Goal: Transaction & Acquisition: Purchase product/service

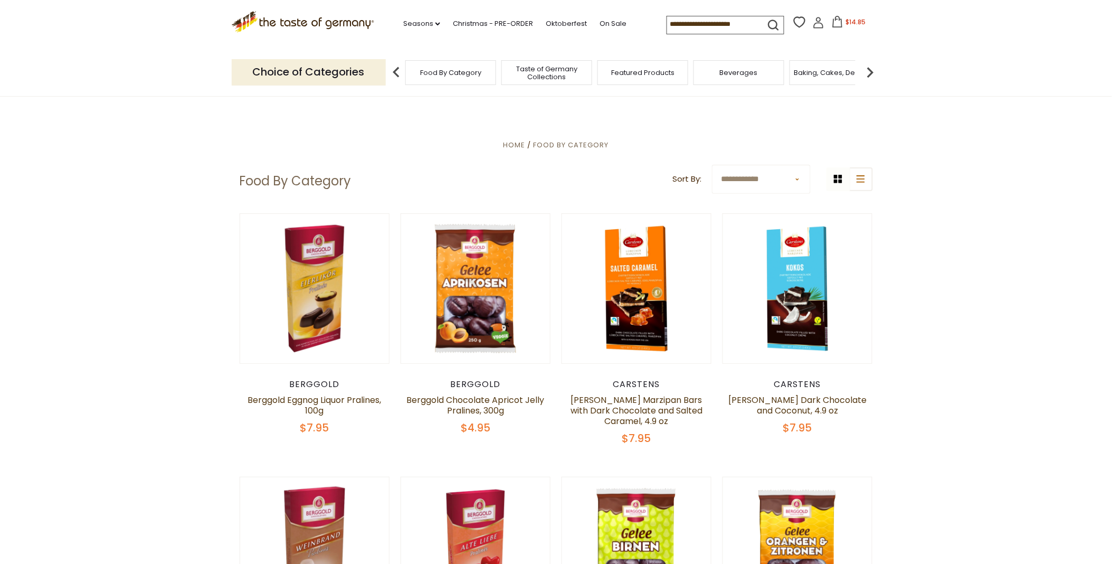
click at [835, 22] on icon at bounding box center [838, 22] width 12 height 12
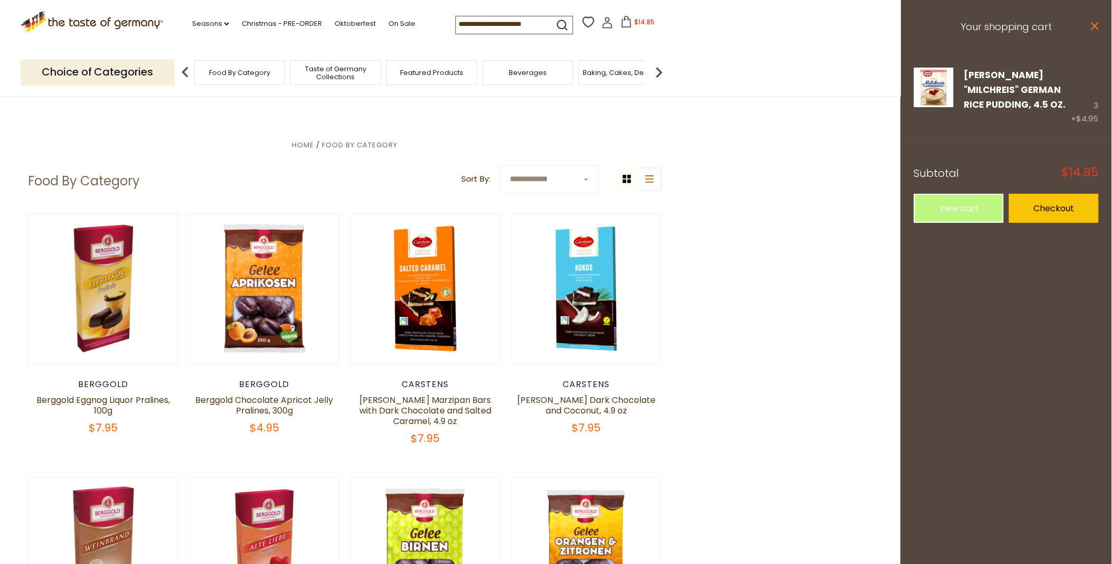
click at [1094, 23] on icon "close" at bounding box center [1095, 26] width 8 height 8
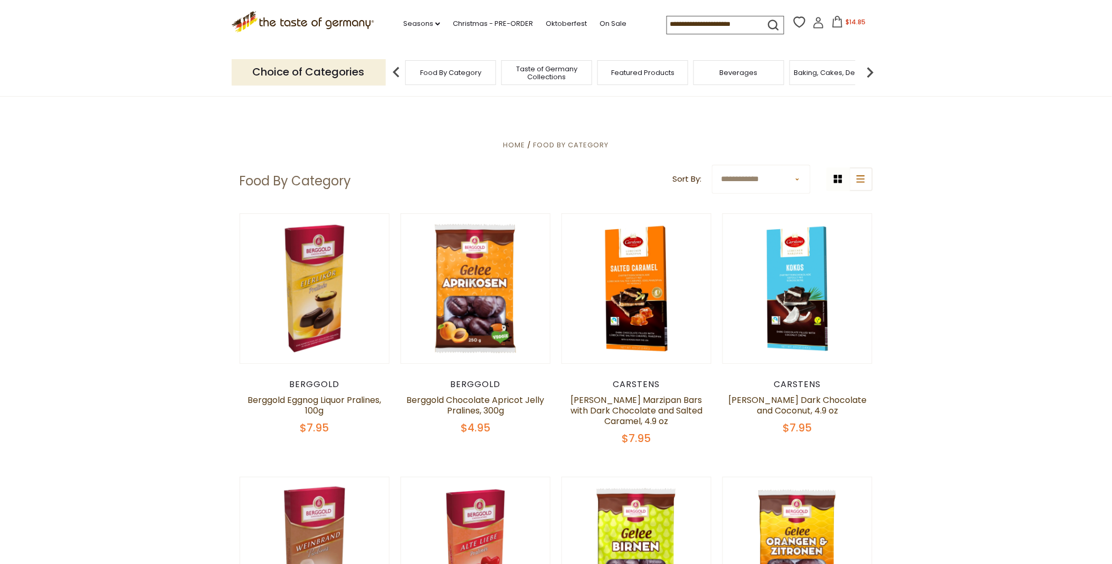
click at [816, 22] on icon at bounding box center [818, 19] width 5 height 5
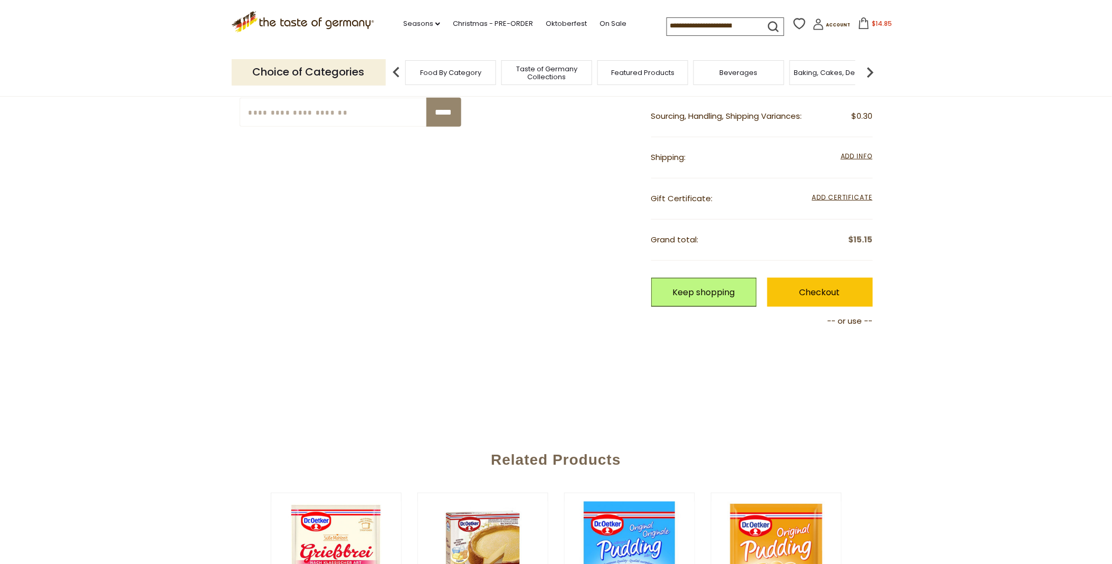
scroll to position [293, 0]
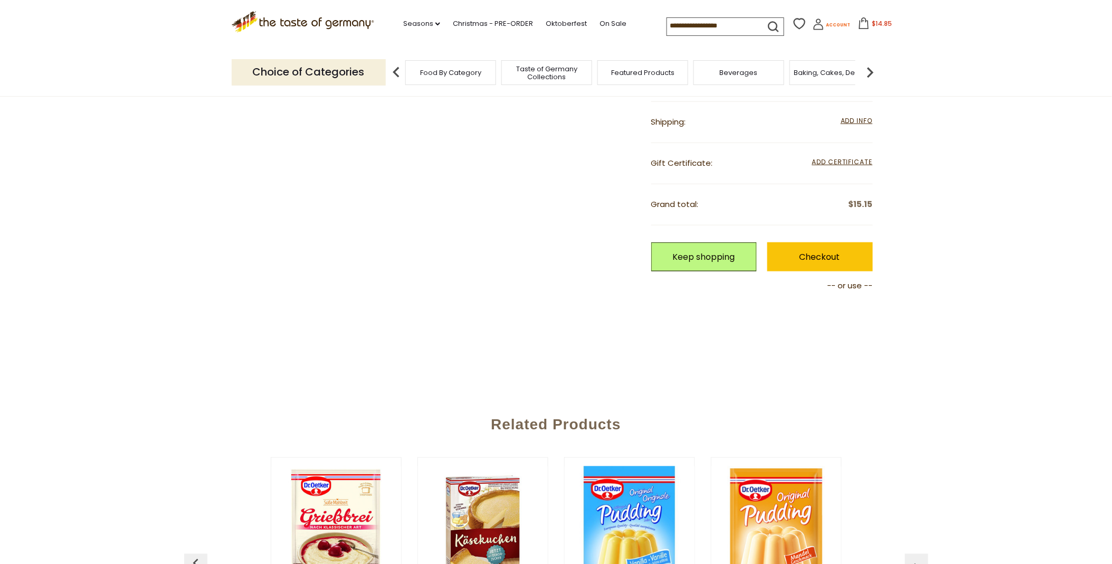
click at [813, 23] on icon at bounding box center [819, 24] width 12 height 12
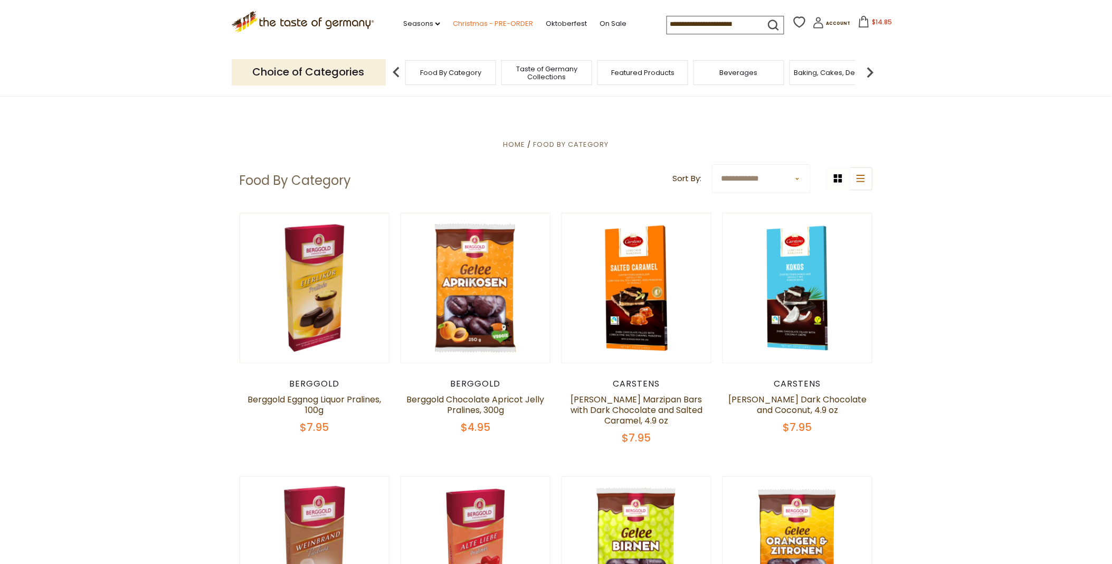
click at [459, 18] on link "Christmas - PRE-ORDER" at bounding box center [493, 24] width 80 height 12
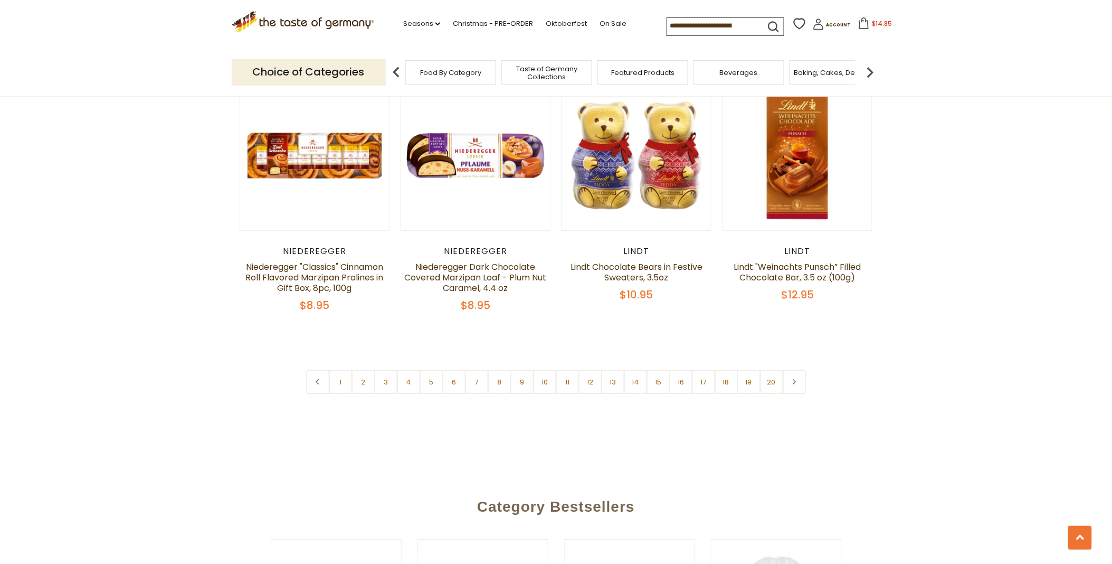
scroll to position [2551, 0]
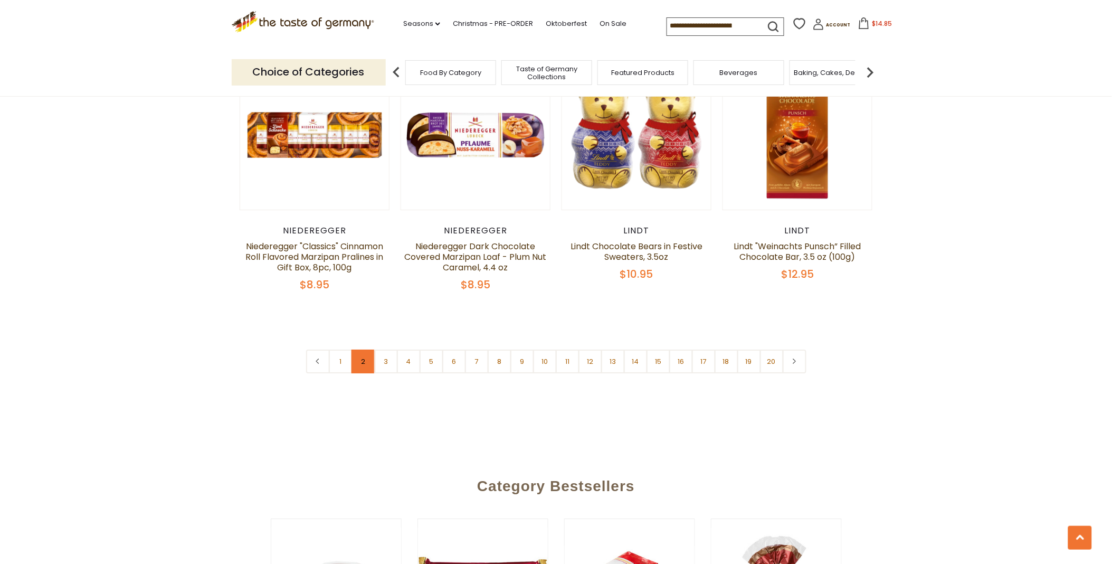
click at [362, 350] on link "2" at bounding box center [364, 362] width 24 height 24
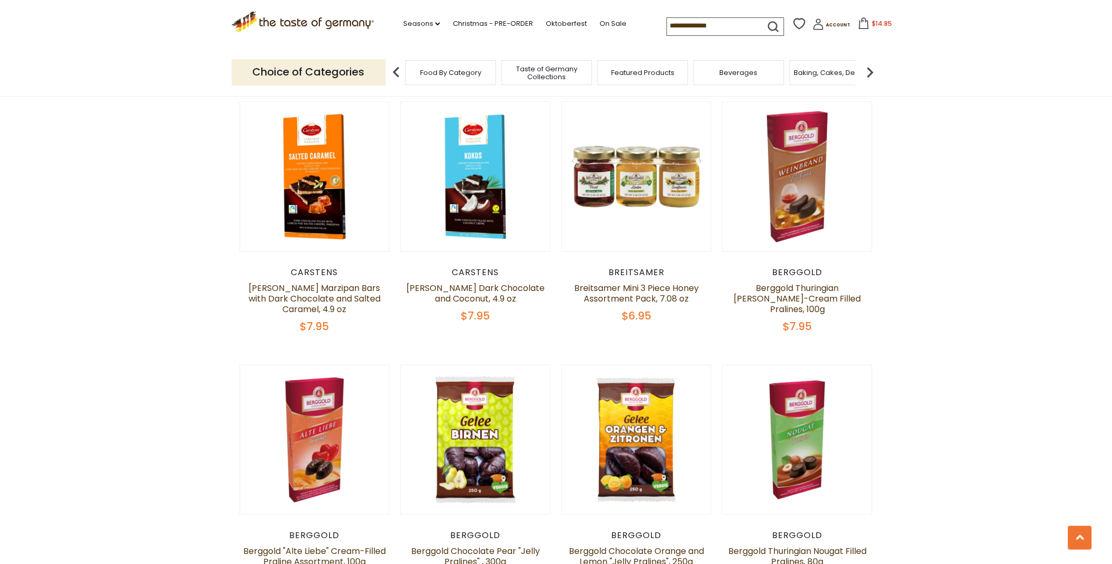
scroll to position [1439, 0]
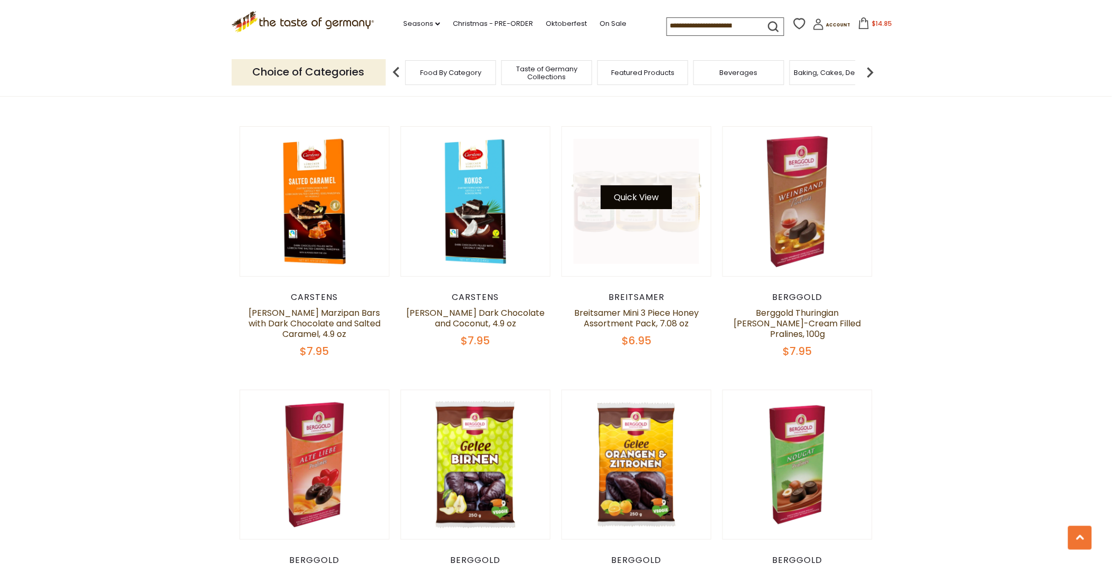
click at [627, 185] on button "Quick View" at bounding box center [636, 197] width 71 height 24
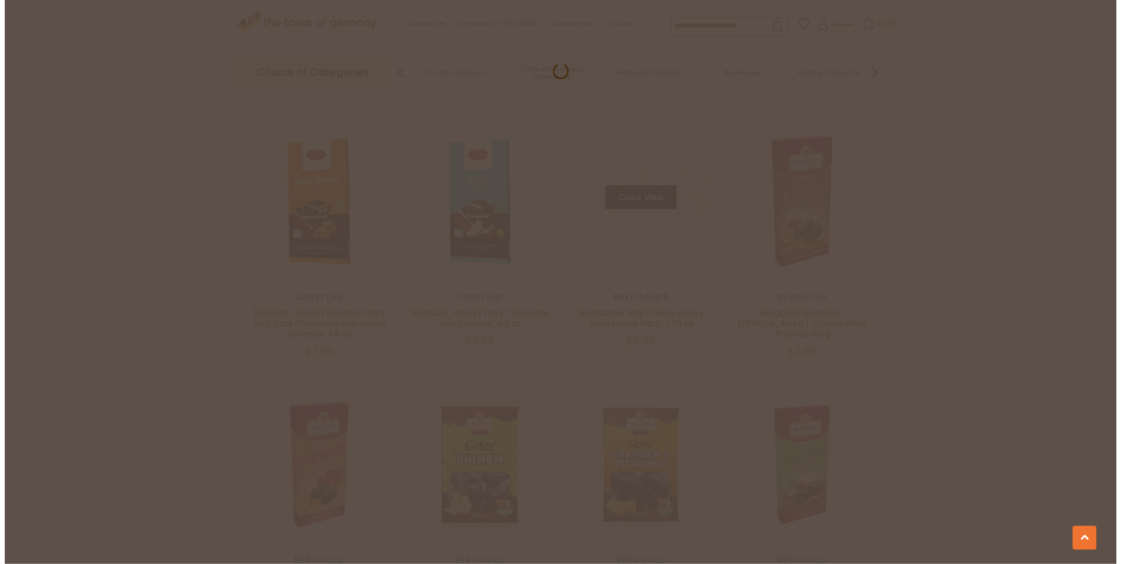
scroll to position [1442, 0]
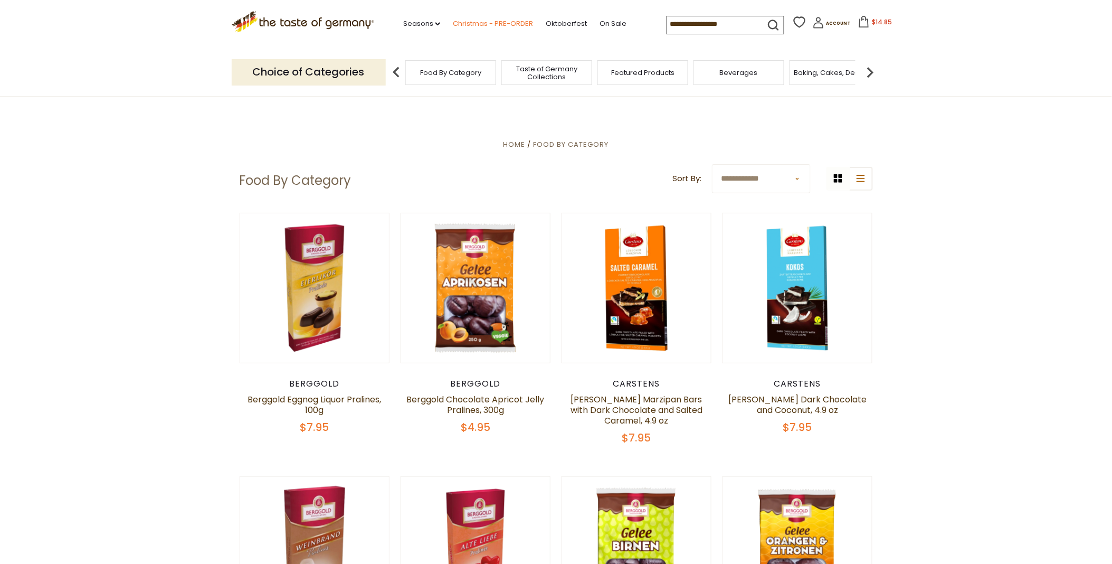
click at [461, 18] on link "Christmas - PRE-ORDER" at bounding box center [493, 24] width 80 height 12
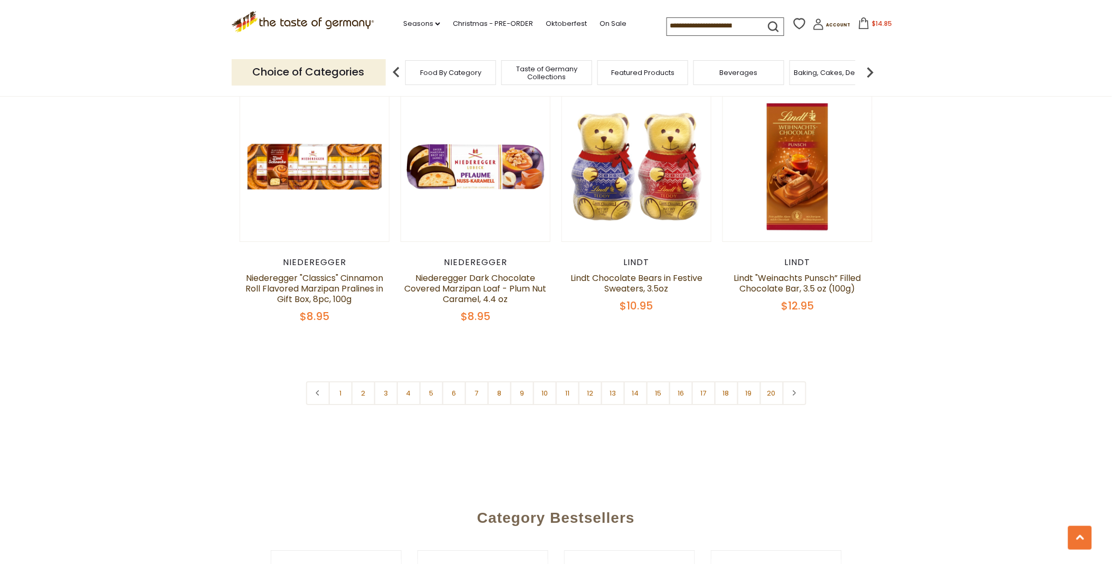
scroll to position [2522, 0]
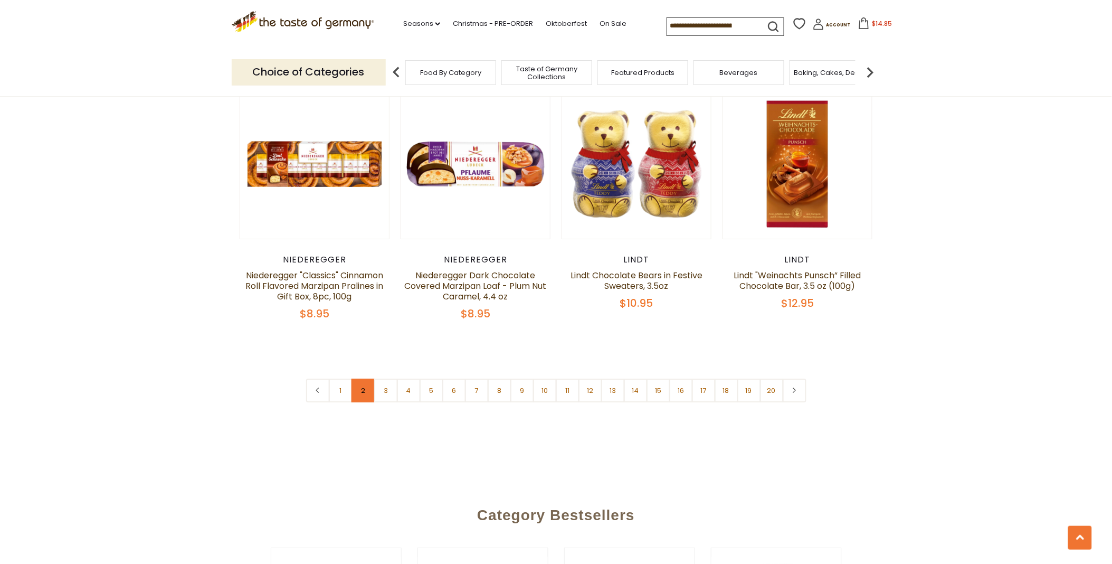
click at [362, 379] on link "2" at bounding box center [364, 391] width 24 height 24
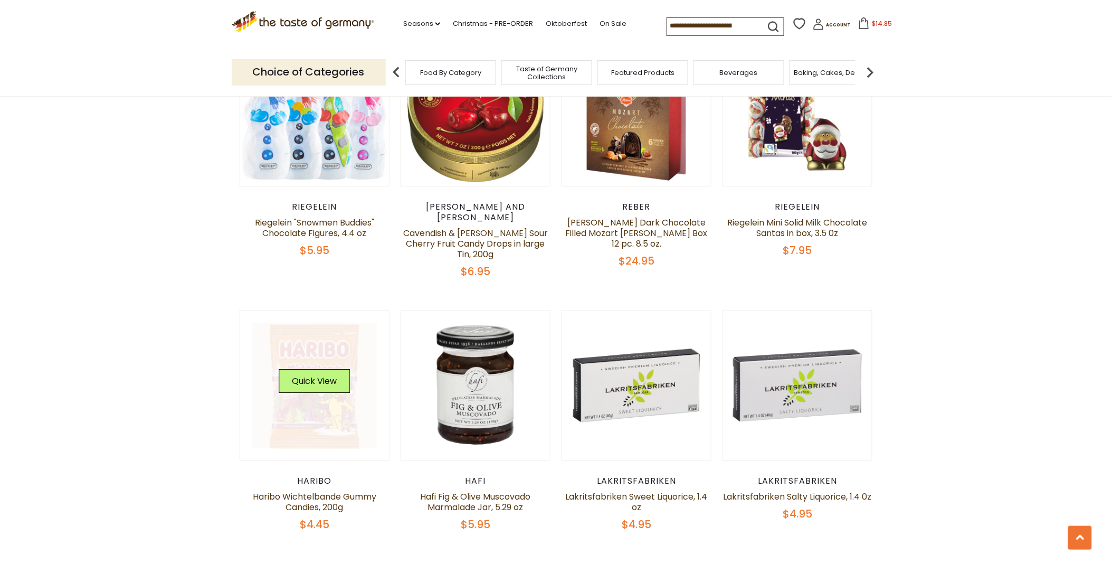
scroll to position [2378, 0]
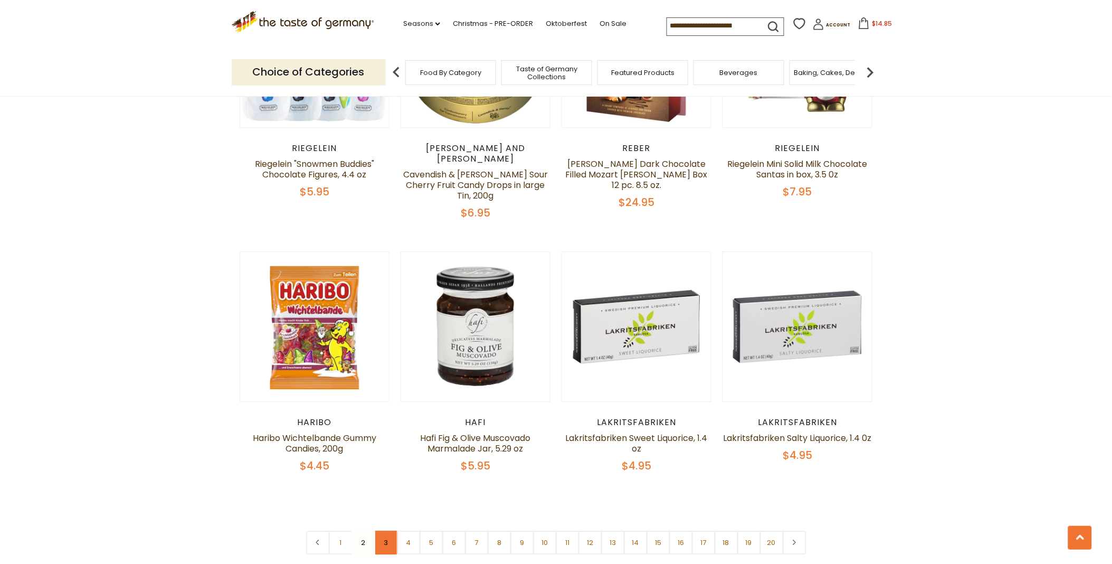
click at [384, 531] on link "3" at bounding box center [386, 543] width 24 height 24
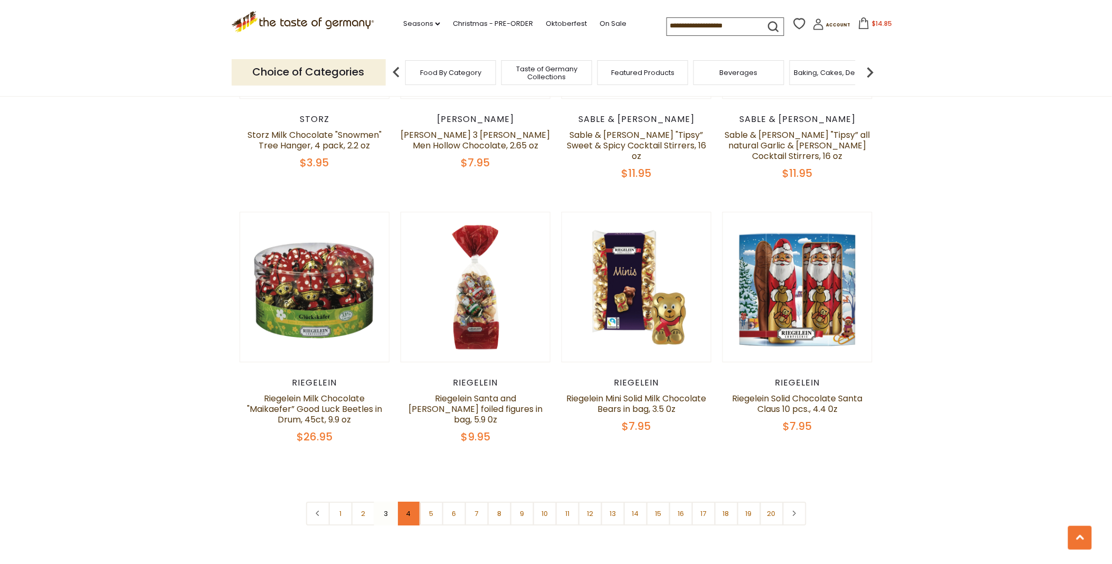
click at [405, 502] on link "4" at bounding box center [409, 514] width 24 height 24
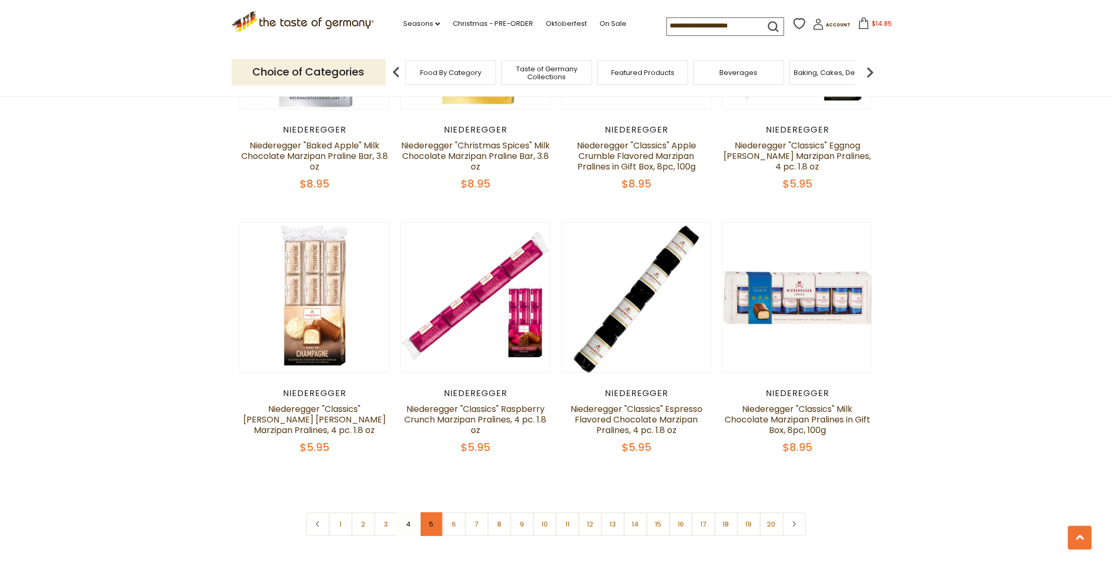
click at [431, 512] on link "5" at bounding box center [432, 524] width 24 height 24
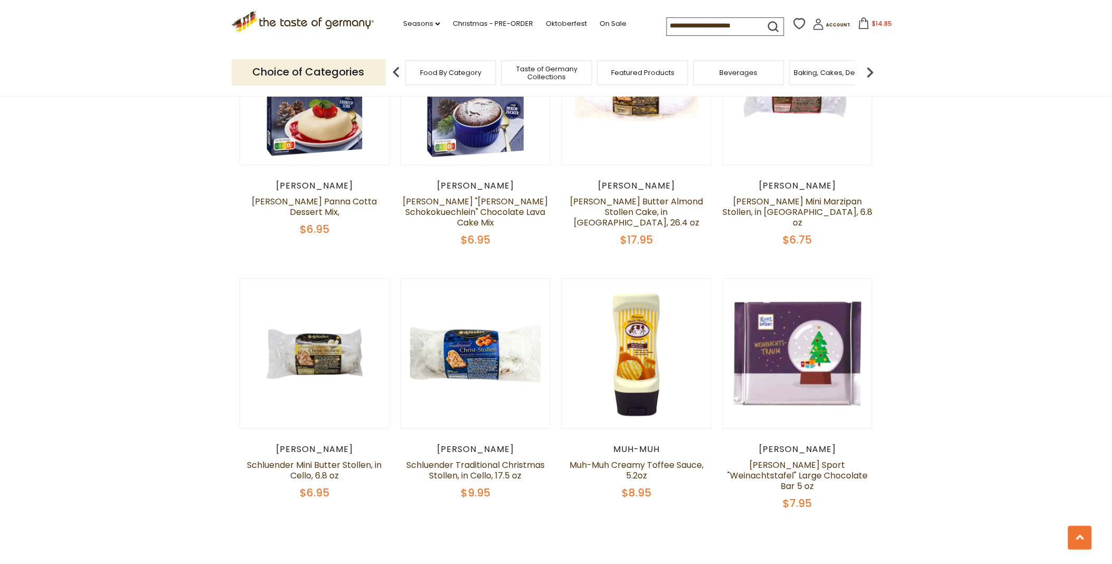
scroll to position [2437, 0]
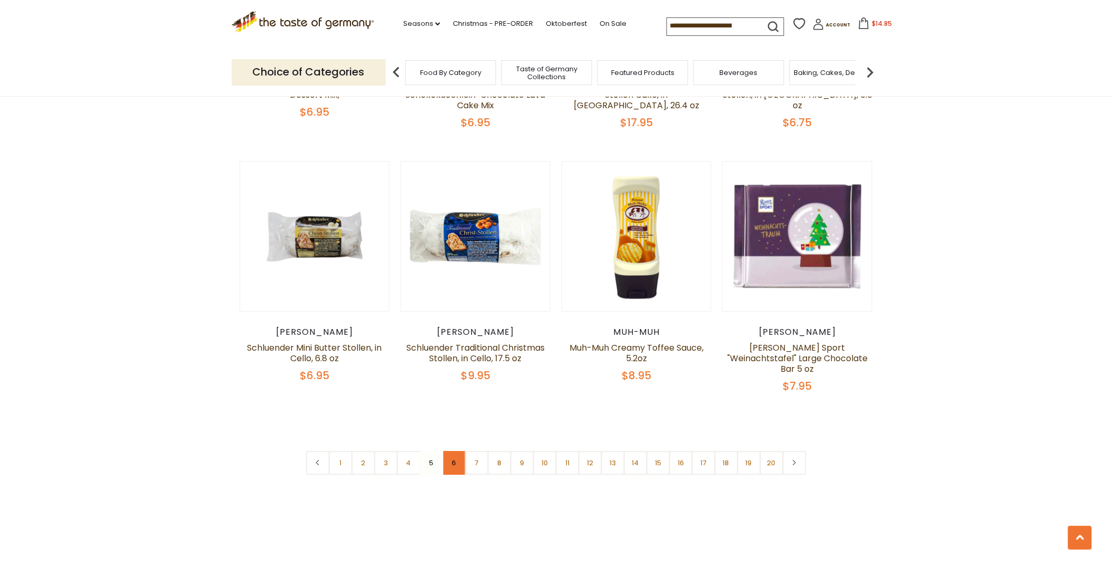
click at [451, 451] on link "6" at bounding box center [454, 463] width 24 height 24
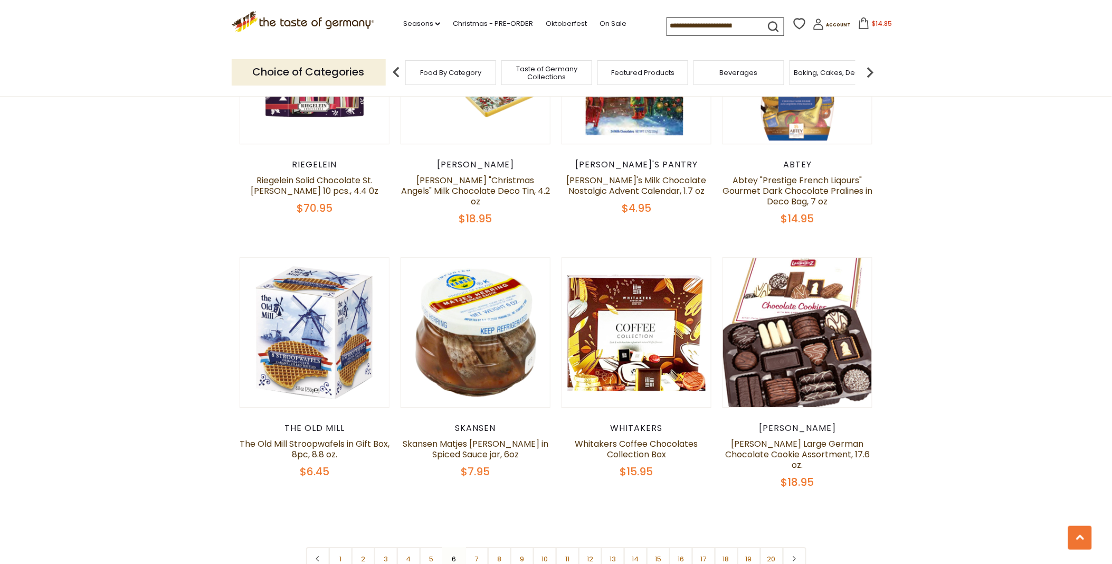
scroll to position [2378, 0]
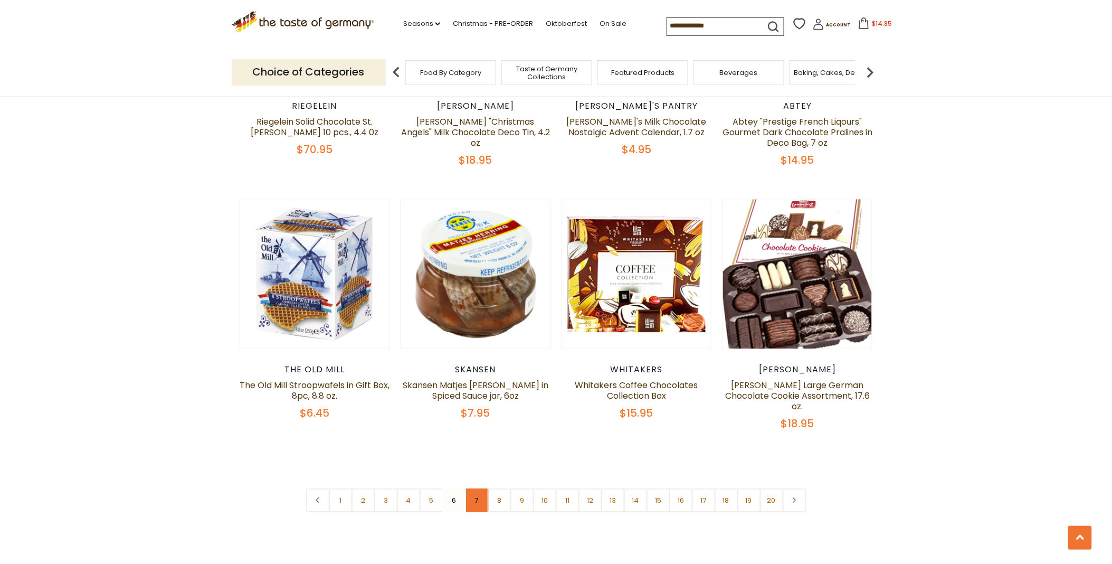
click at [477, 488] on link "7" at bounding box center [477, 500] width 24 height 24
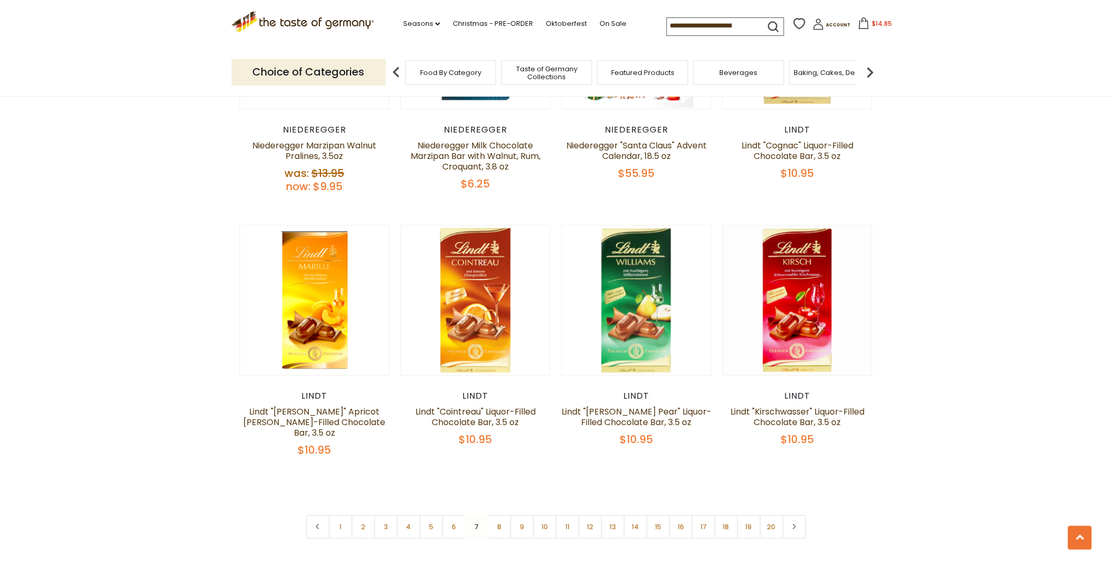
scroll to position [2437, 0]
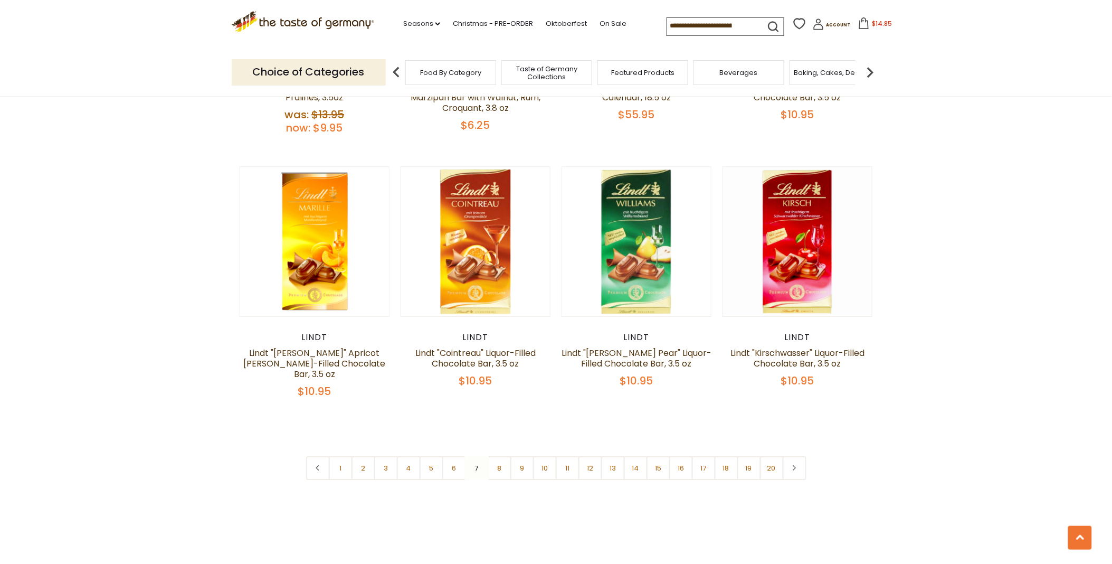
click at [473, 456] on nav "1 2 3 4 5 6 7 8 9 10 11 12 13 14 15 16 17 18 19 20" at bounding box center [556, 468] width 501 height 24
click at [454, 456] on link "6" at bounding box center [454, 468] width 24 height 24
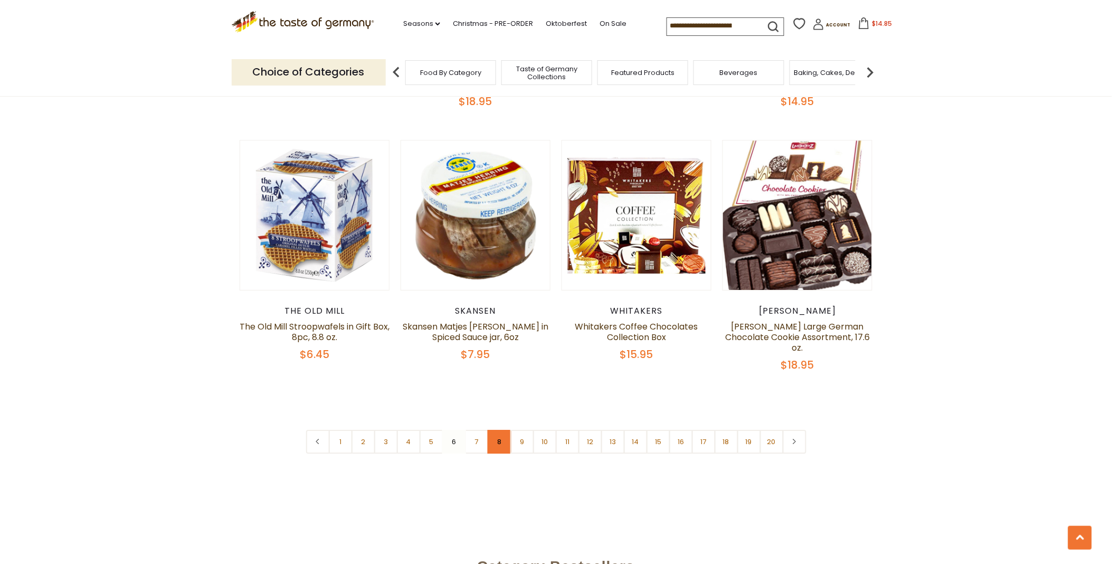
click at [494, 430] on link "8" at bounding box center [500, 442] width 24 height 24
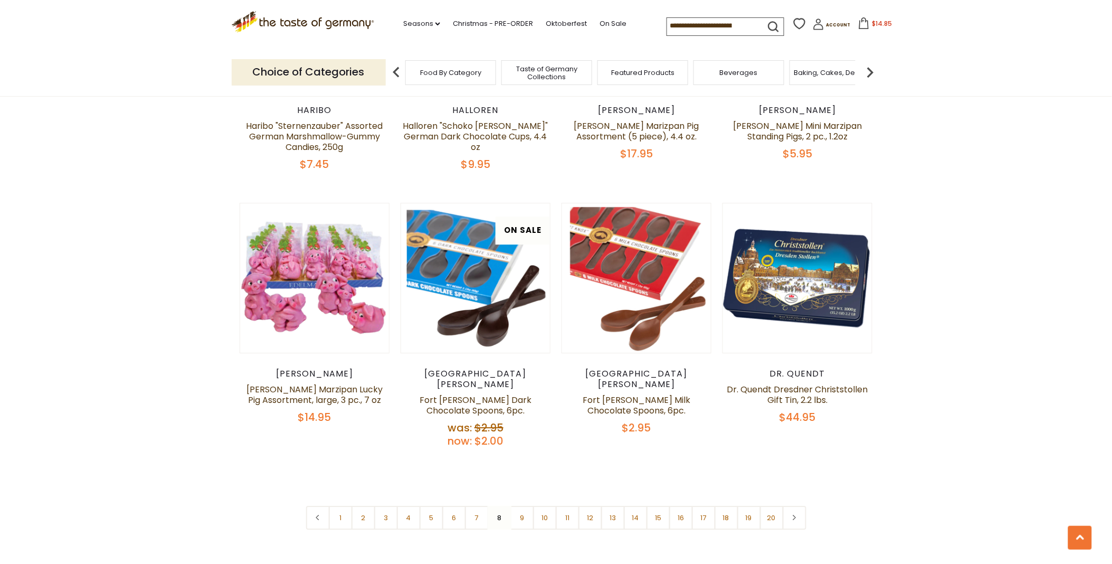
scroll to position [2378, 0]
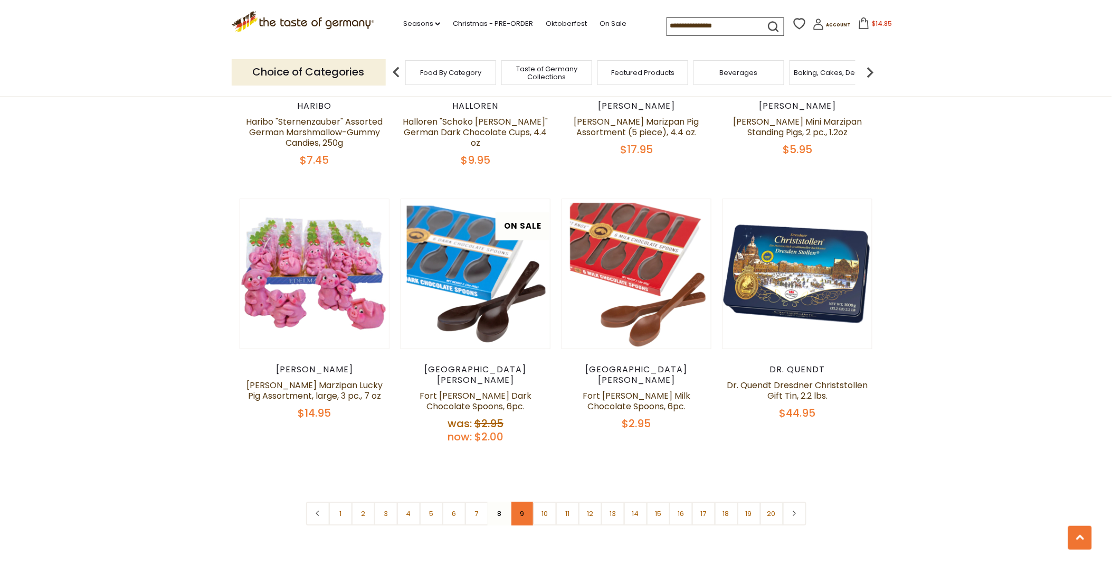
click at [517, 502] on link "9" at bounding box center [523, 514] width 24 height 24
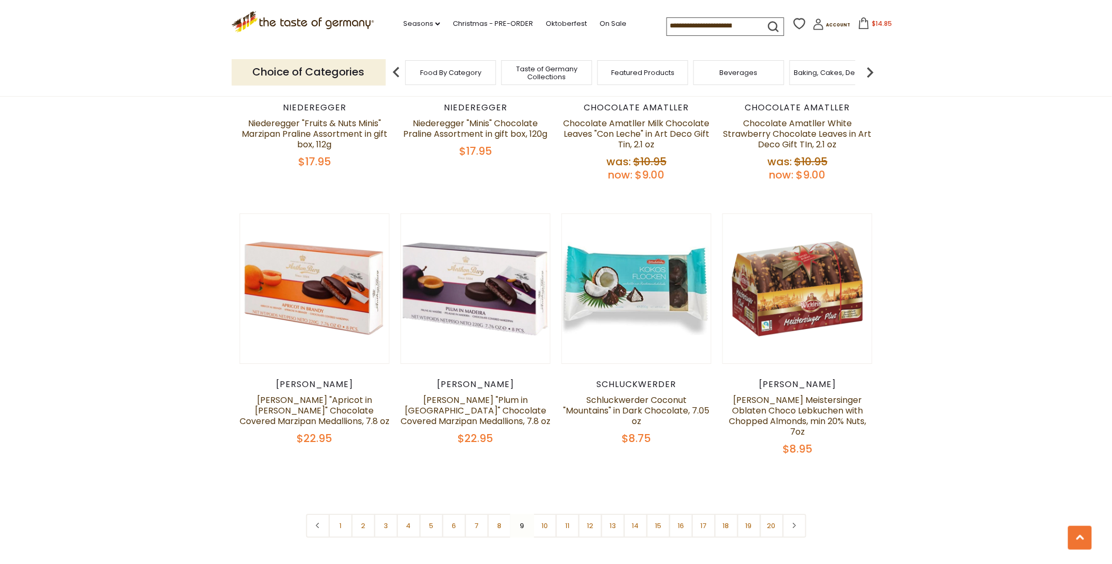
scroll to position [2495, 0]
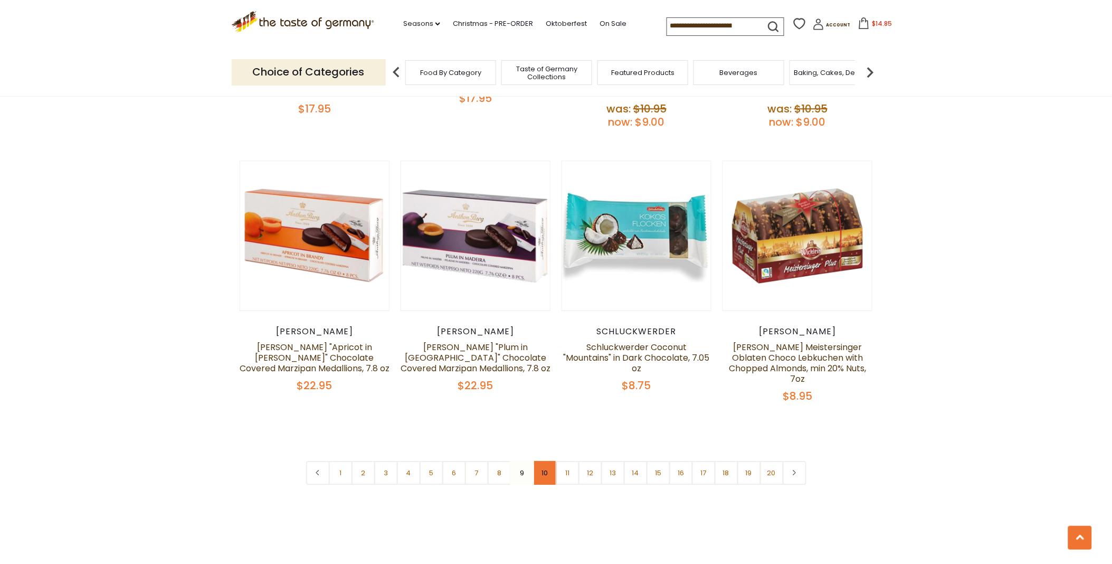
click at [546, 461] on link "10" at bounding box center [545, 473] width 24 height 24
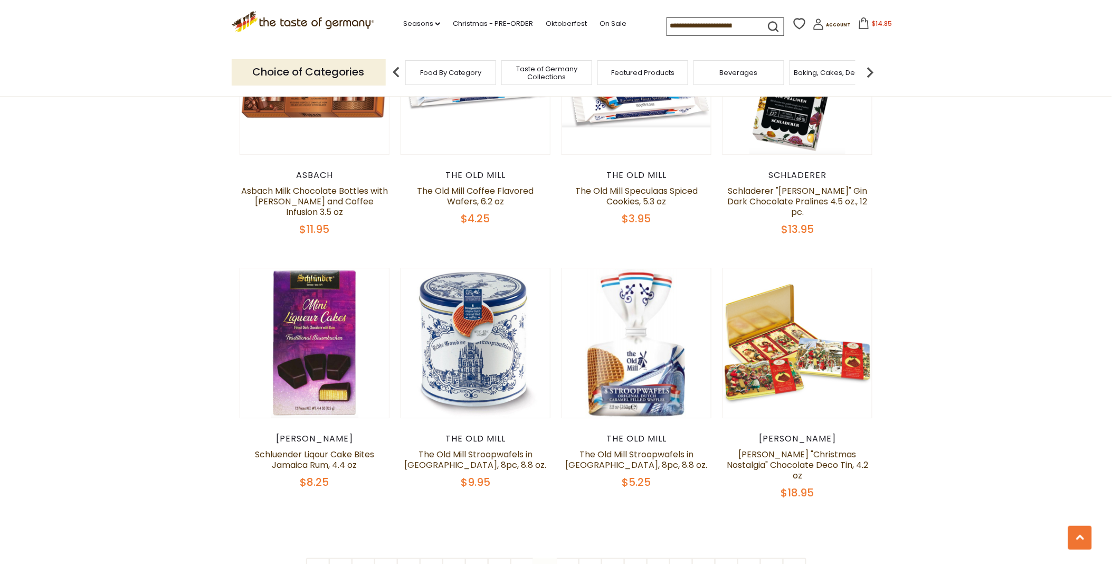
scroll to position [2378, 0]
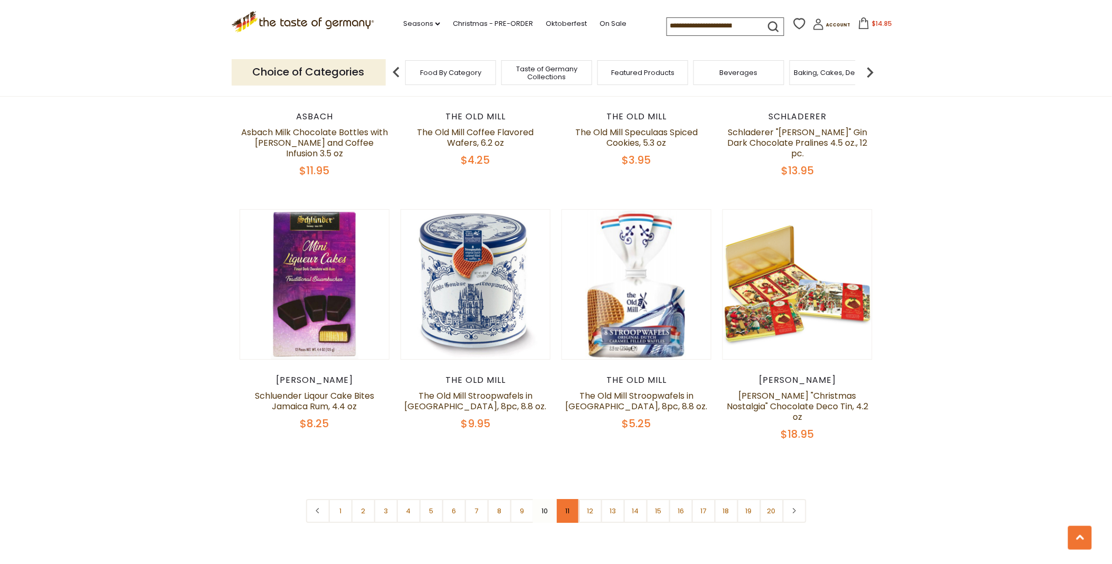
click at [565, 499] on link "11" at bounding box center [568, 511] width 24 height 24
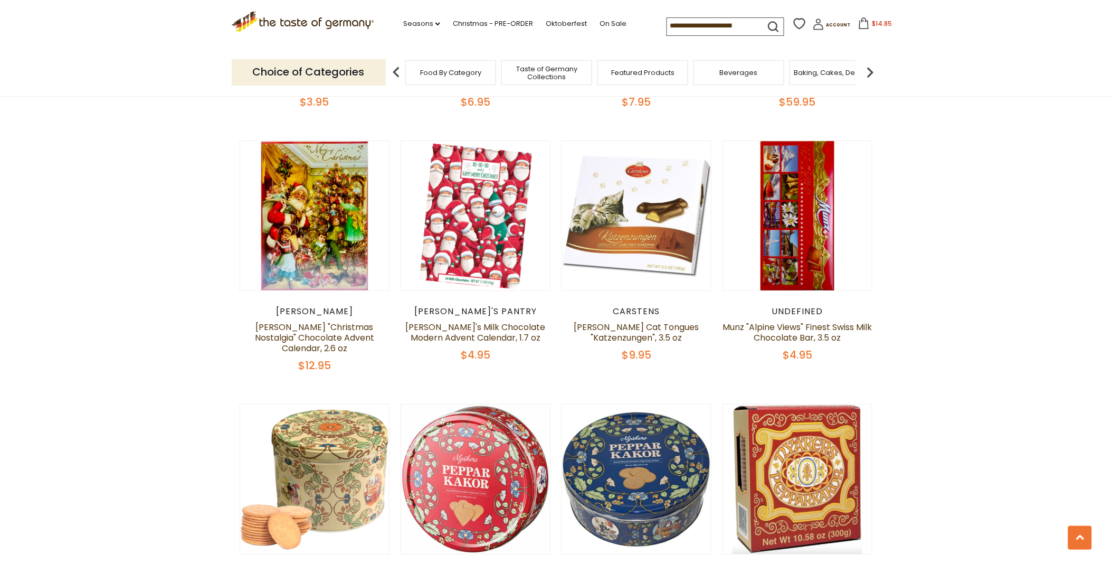
scroll to position [442, 0]
